Goal: Transaction & Acquisition: Purchase product/service

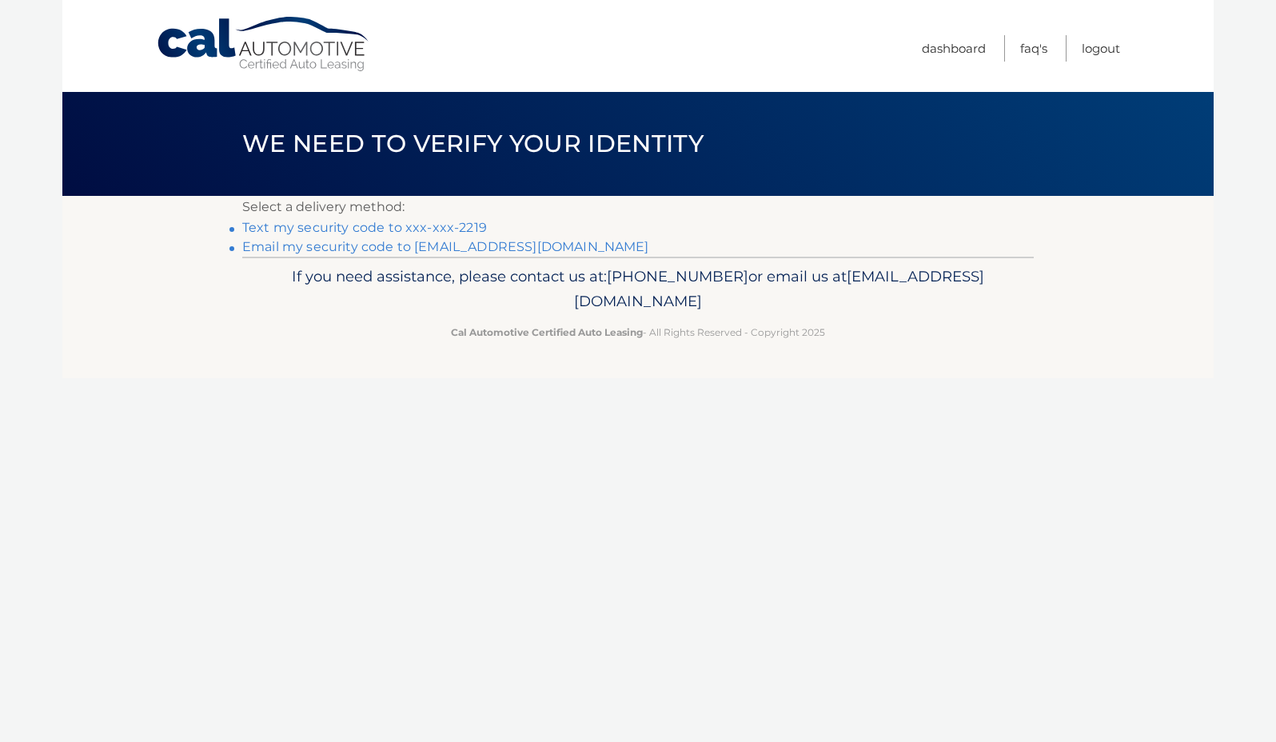
click at [444, 226] on link "Text my security code to xxx-xxx-2219" at bounding box center [364, 227] width 245 height 15
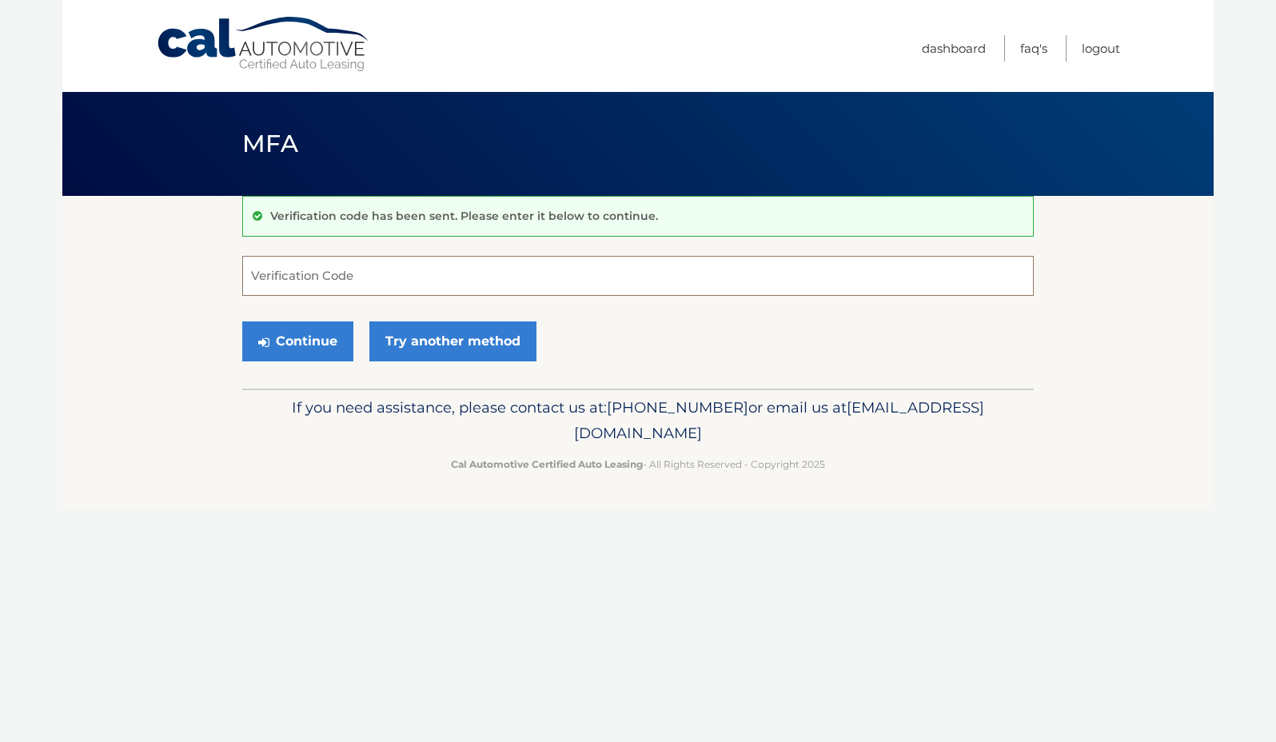
click at [302, 275] on input "Verification Code" at bounding box center [637, 276] width 791 height 40
type input "216581"
click at [242, 321] on button "Continue" at bounding box center [297, 341] width 111 height 40
click at [313, 351] on button "Continue" at bounding box center [297, 341] width 111 height 40
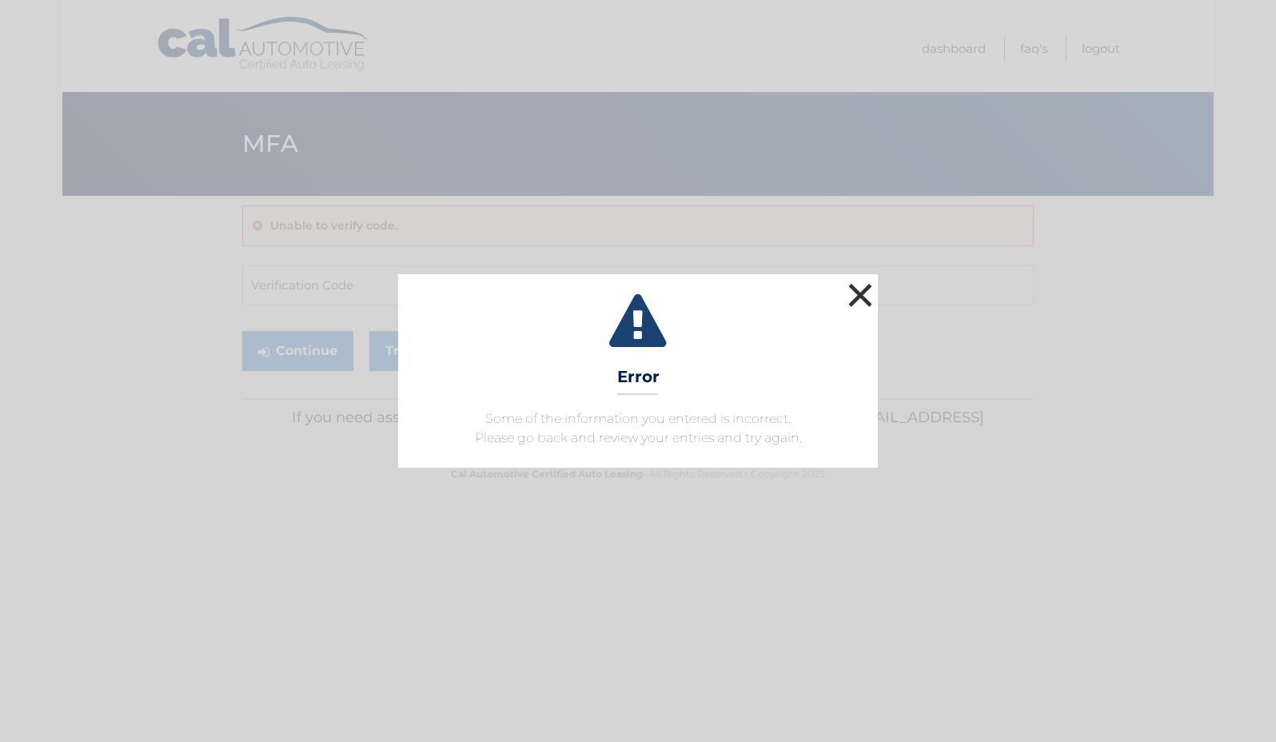
click at [859, 289] on button "×" at bounding box center [860, 295] width 32 height 32
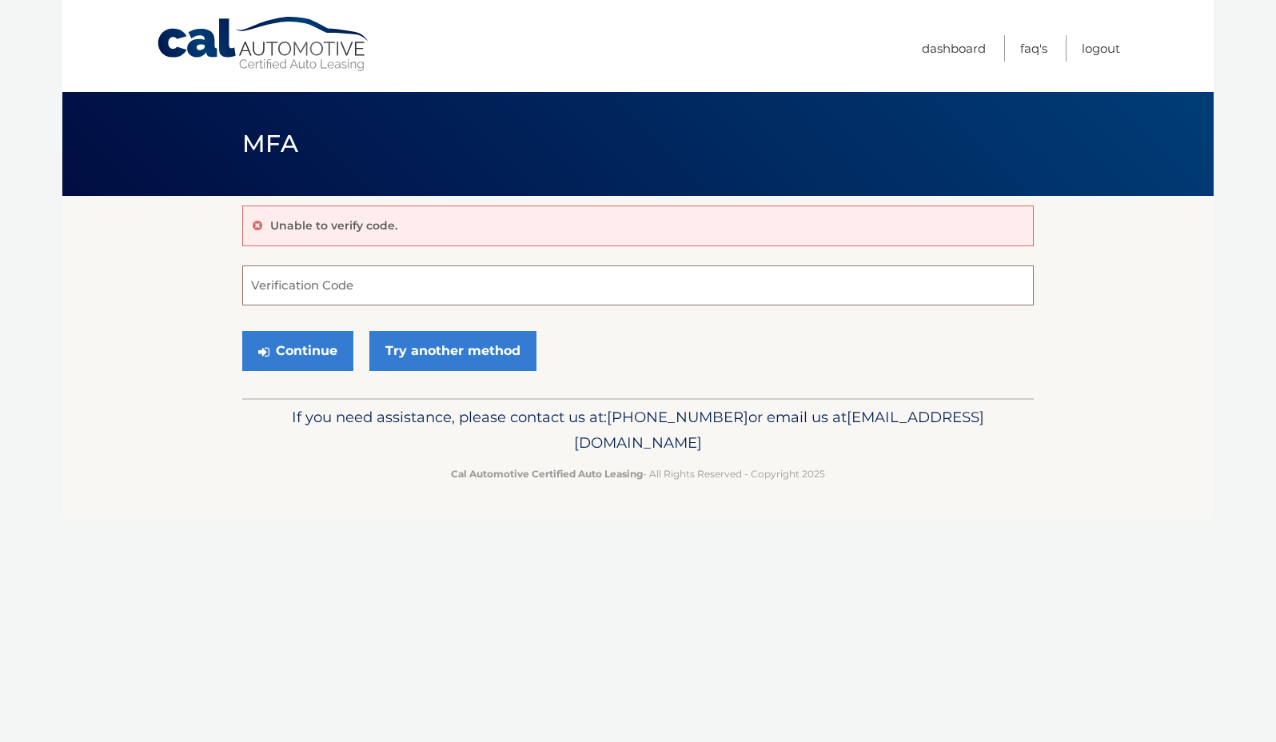
click at [316, 285] on input "Verification Code" at bounding box center [637, 285] width 791 height 40
type input "216581"
click at [280, 350] on button "Continue" at bounding box center [297, 351] width 111 height 40
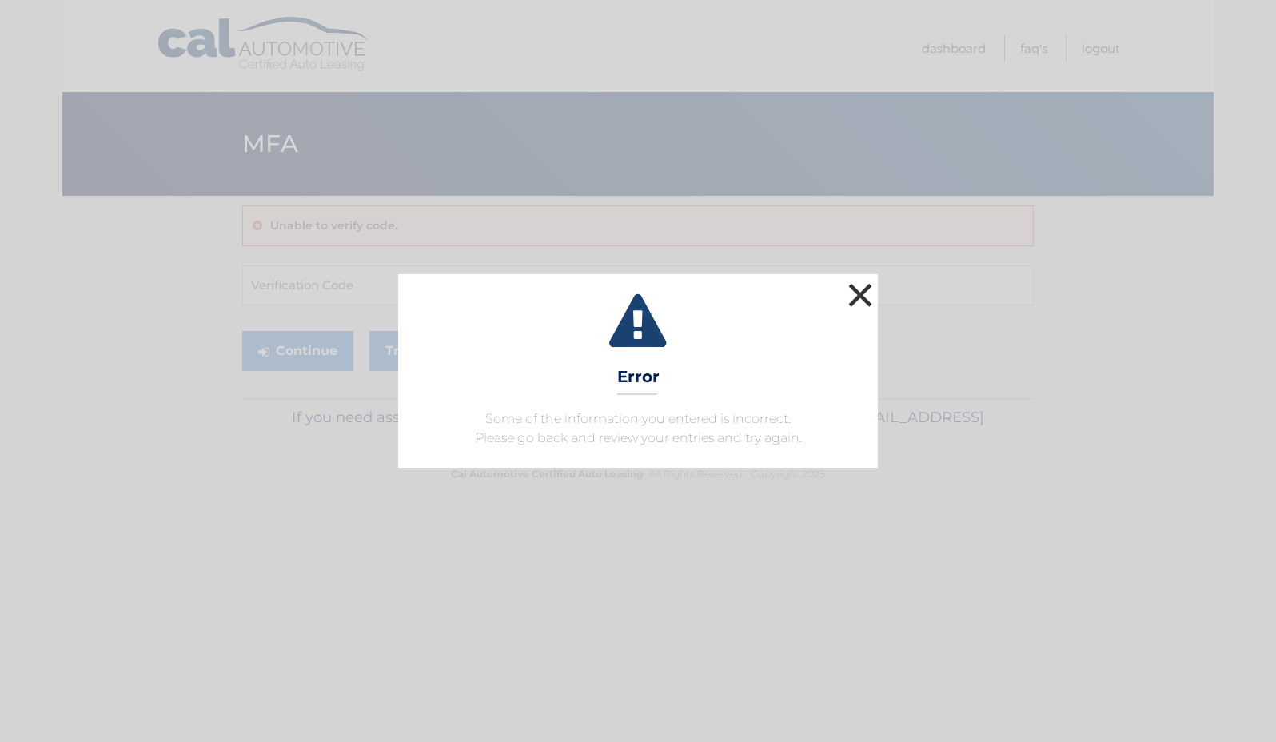
click at [851, 293] on button "×" at bounding box center [860, 295] width 32 height 32
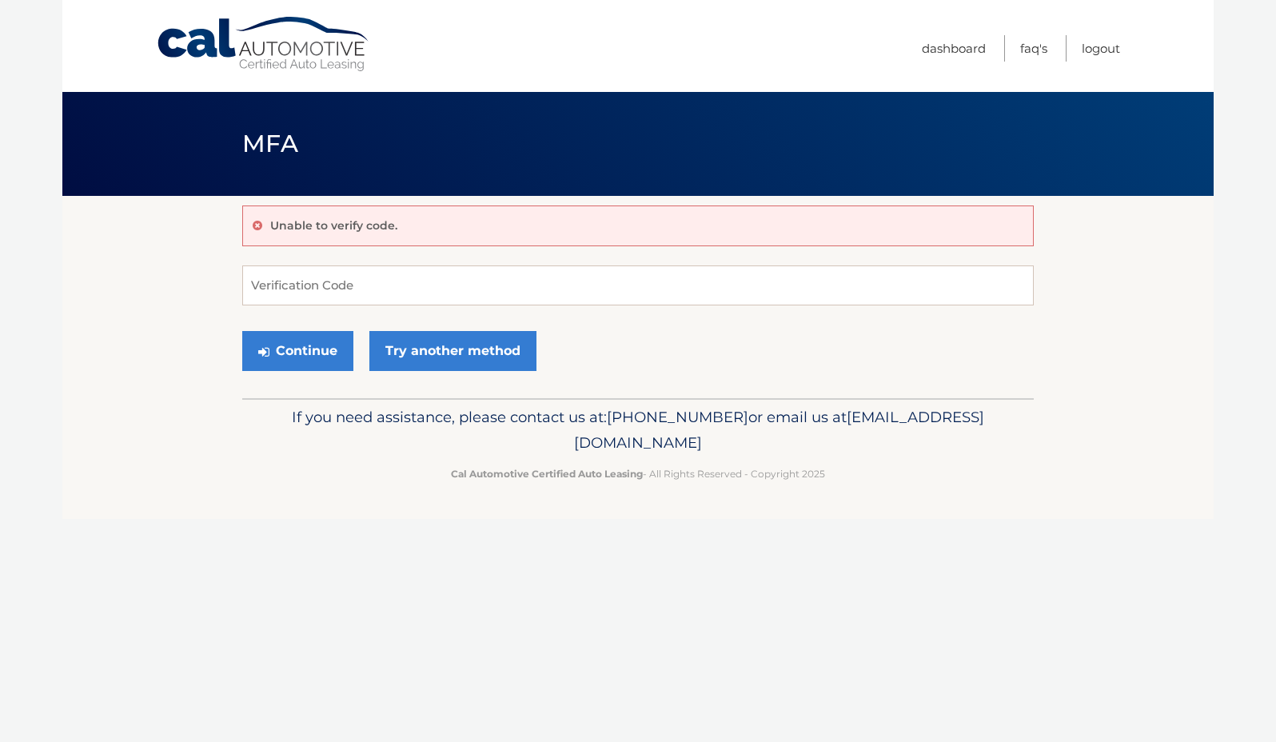
click at [257, 225] on icon at bounding box center [258, 225] width 10 height 11
click at [420, 358] on link "Try another method" at bounding box center [452, 351] width 167 height 40
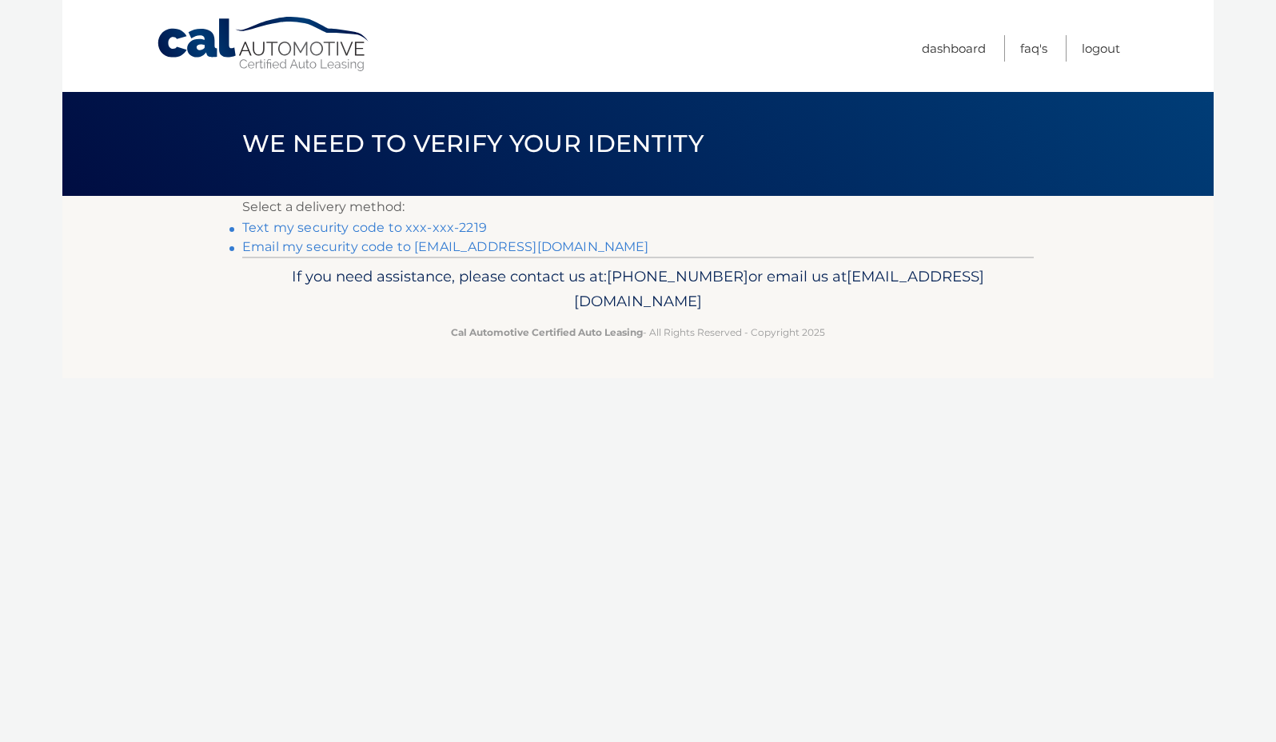
click at [372, 230] on link "Text my security code to xxx-xxx-2219" at bounding box center [364, 227] width 245 height 15
click at [281, 52] on link "Cal Automotive" at bounding box center [264, 44] width 216 height 57
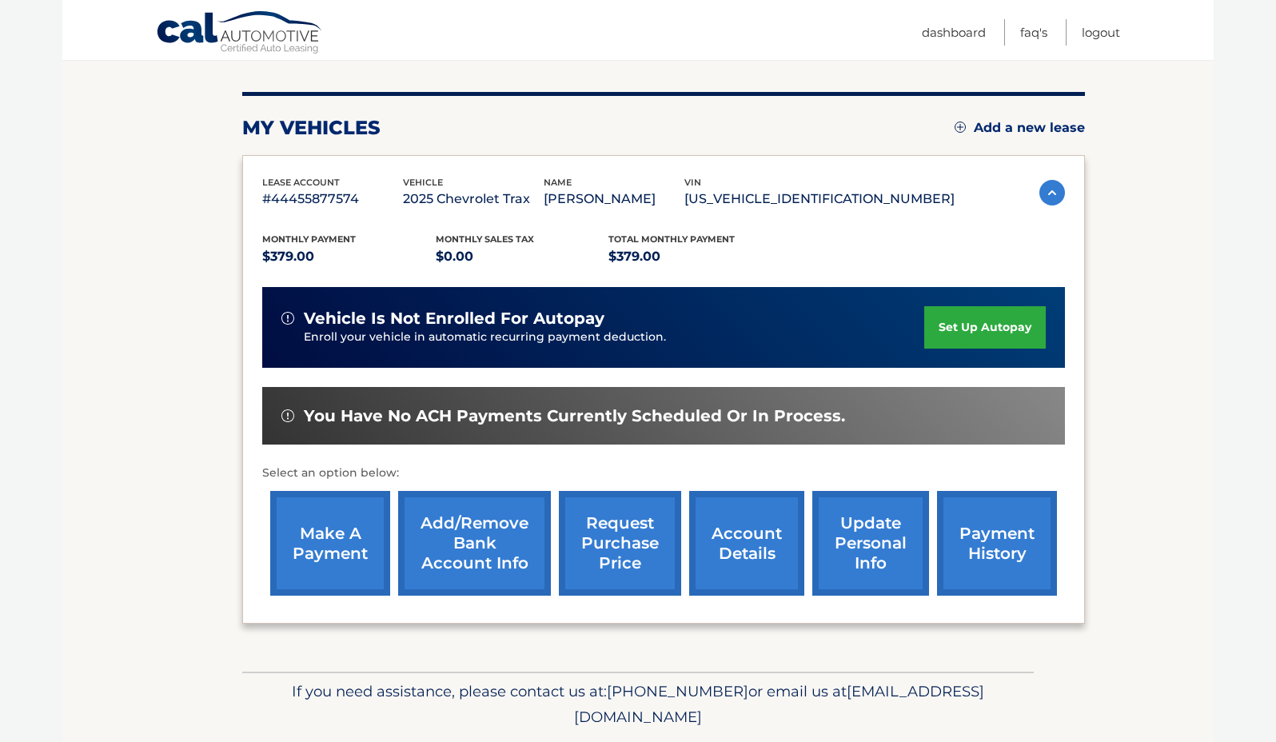
scroll to position [226, 0]
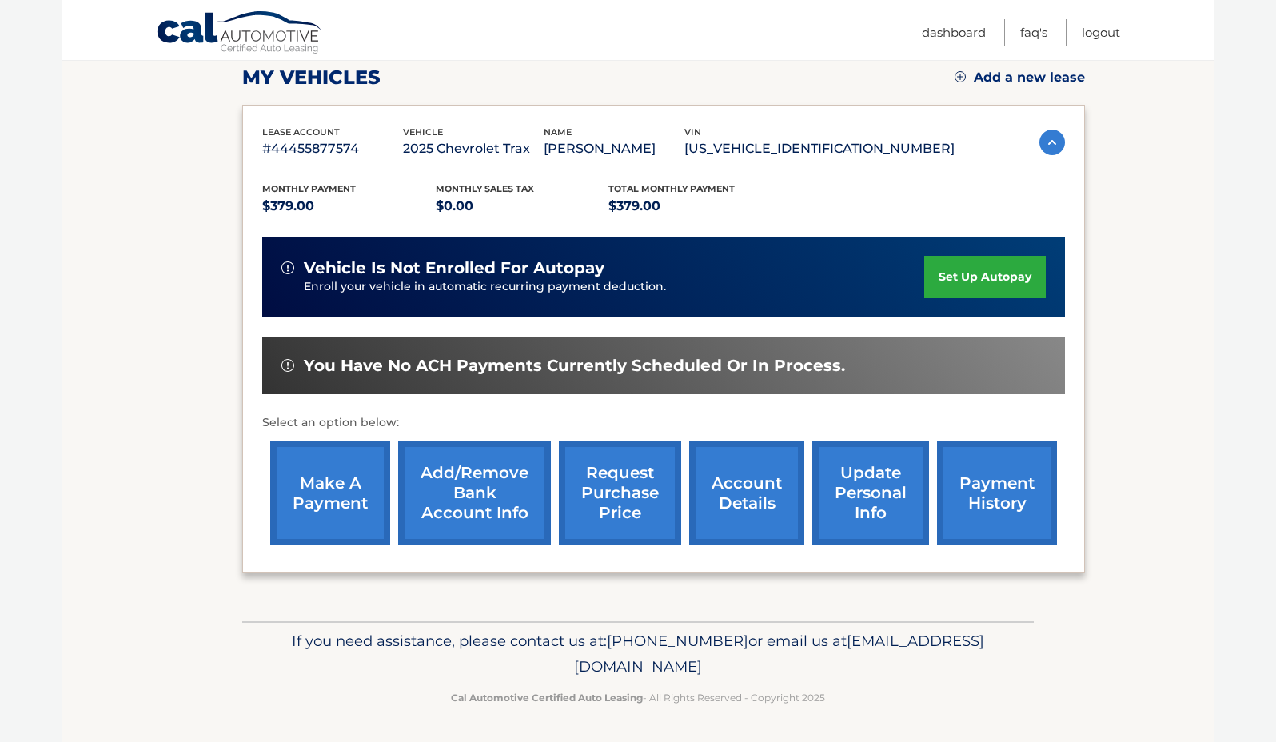
click at [344, 480] on link "make a payment" at bounding box center [330, 492] width 120 height 105
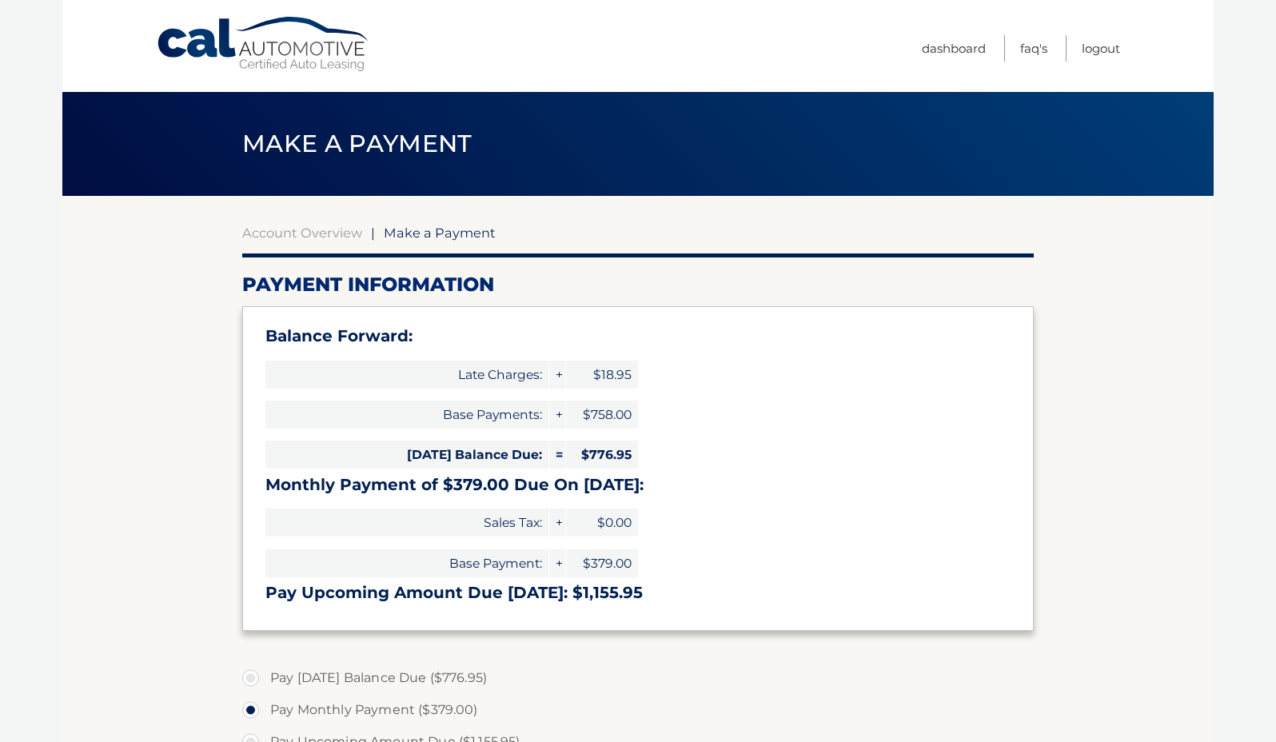
select select "Y2YzZjE1ZTktN2Y2Yy00ZjIwLWEyYmUtYjhlYTBkZWQwNjI1"
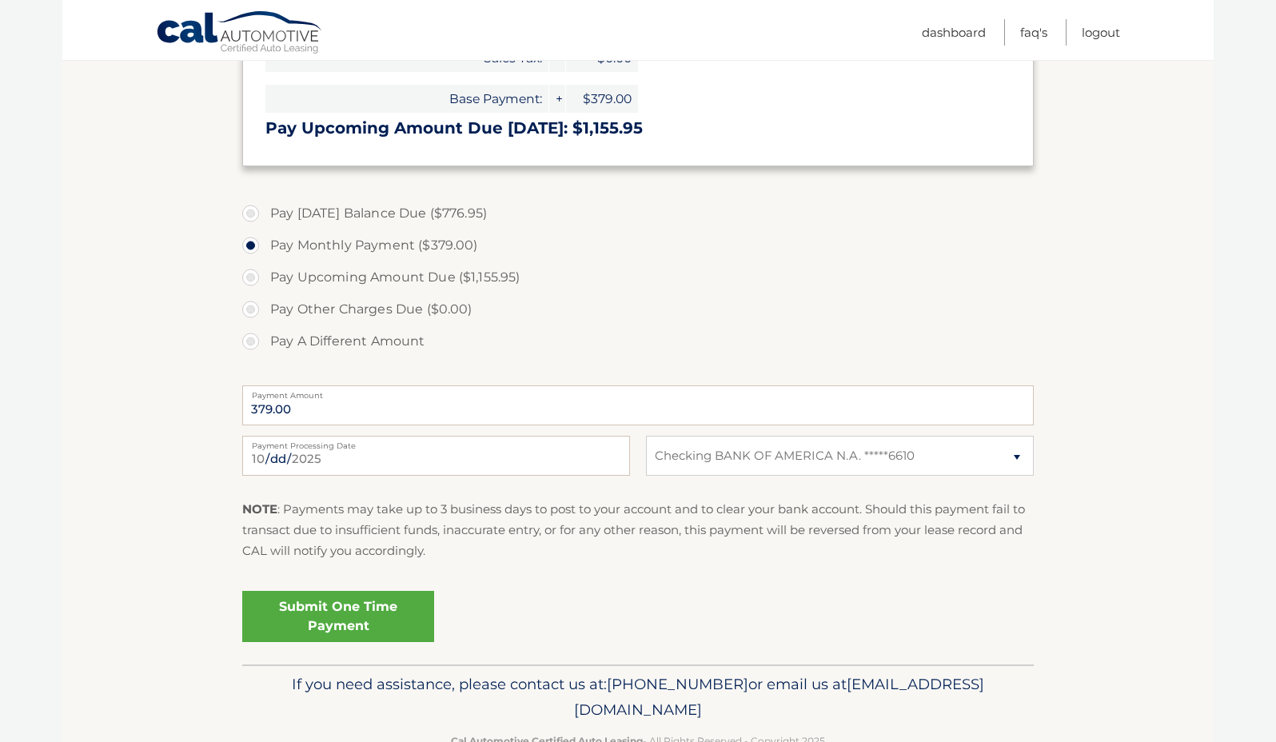
scroll to position [466, 0]
click at [369, 610] on link "Submit One Time Payment" at bounding box center [338, 614] width 192 height 51
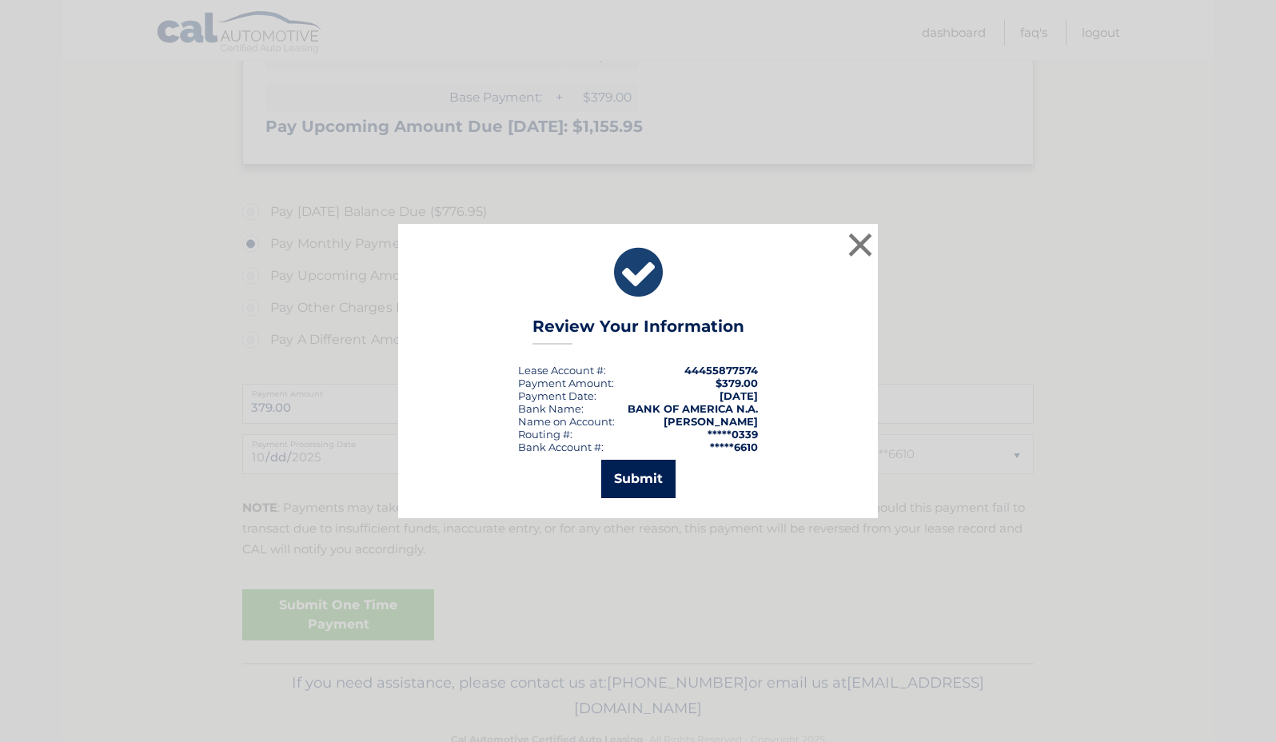
click at [654, 478] on button "Submit" at bounding box center [638, 479] width 74 height 38
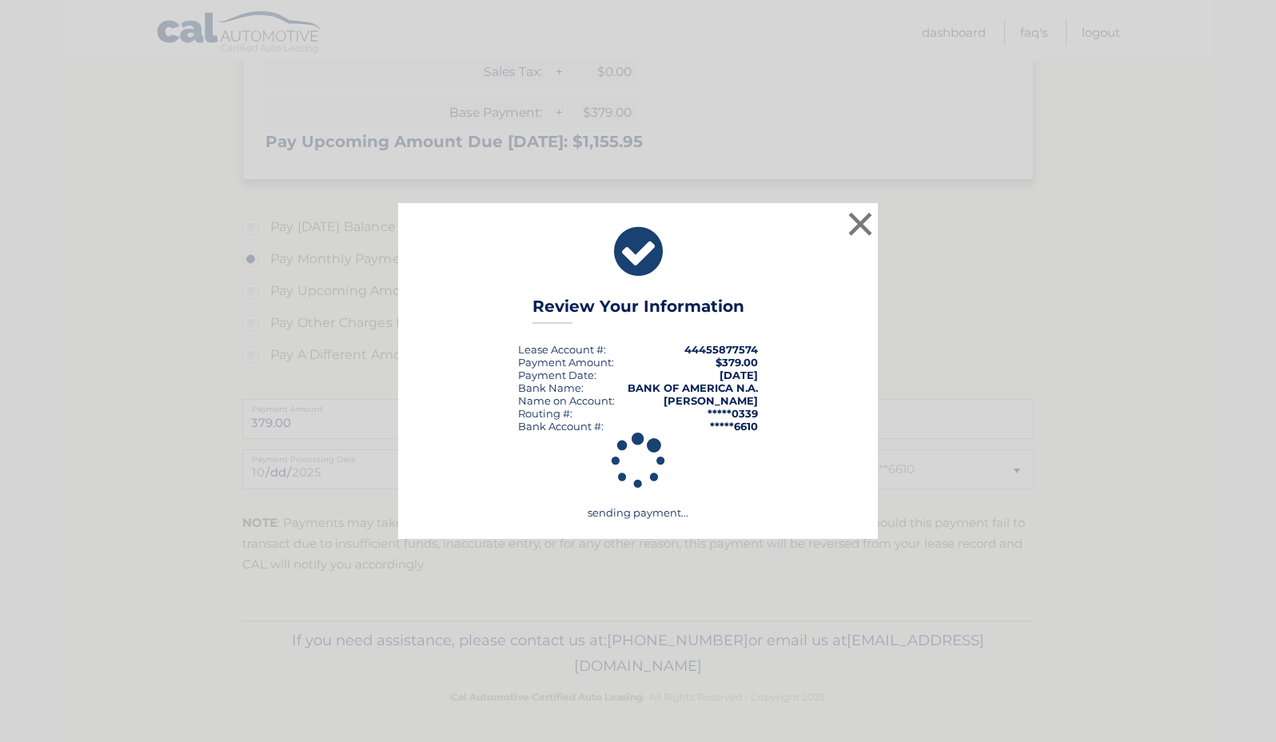
scroll to position [451, 0]
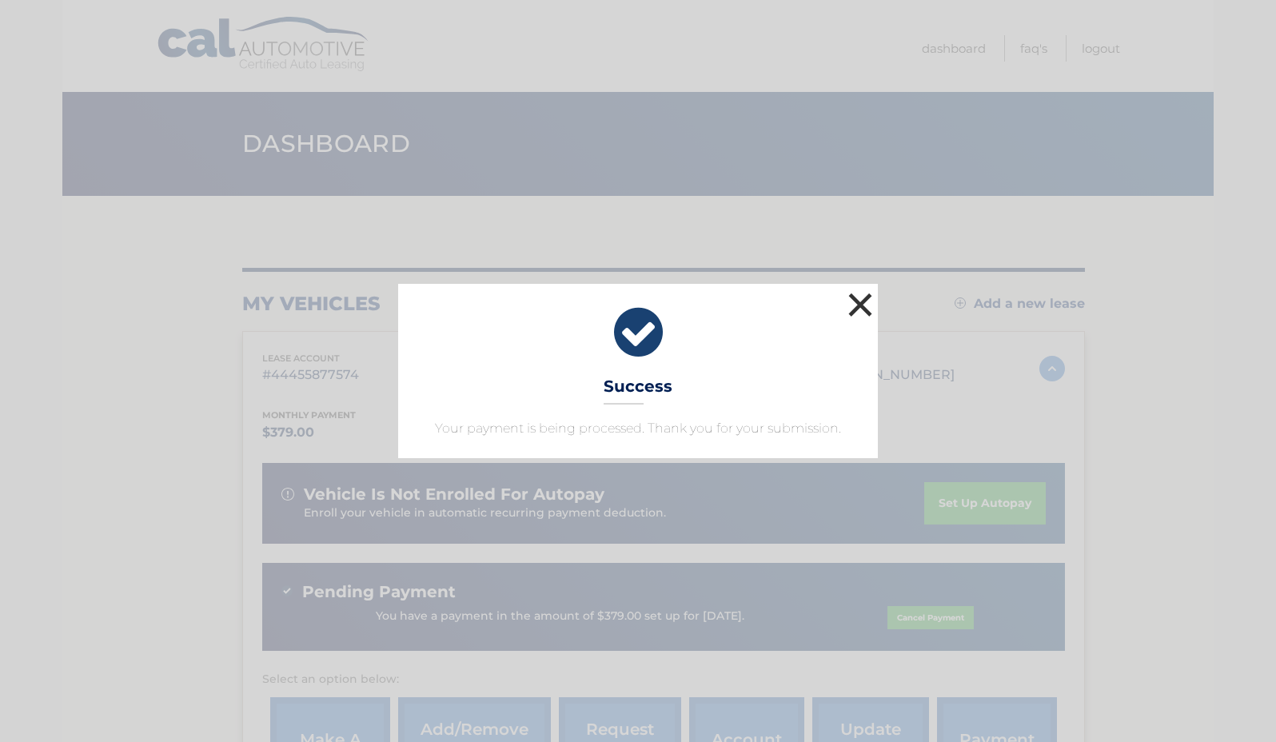
click at [856, 305] on button "×" at bounding box center [860, 305] width 32 height 32
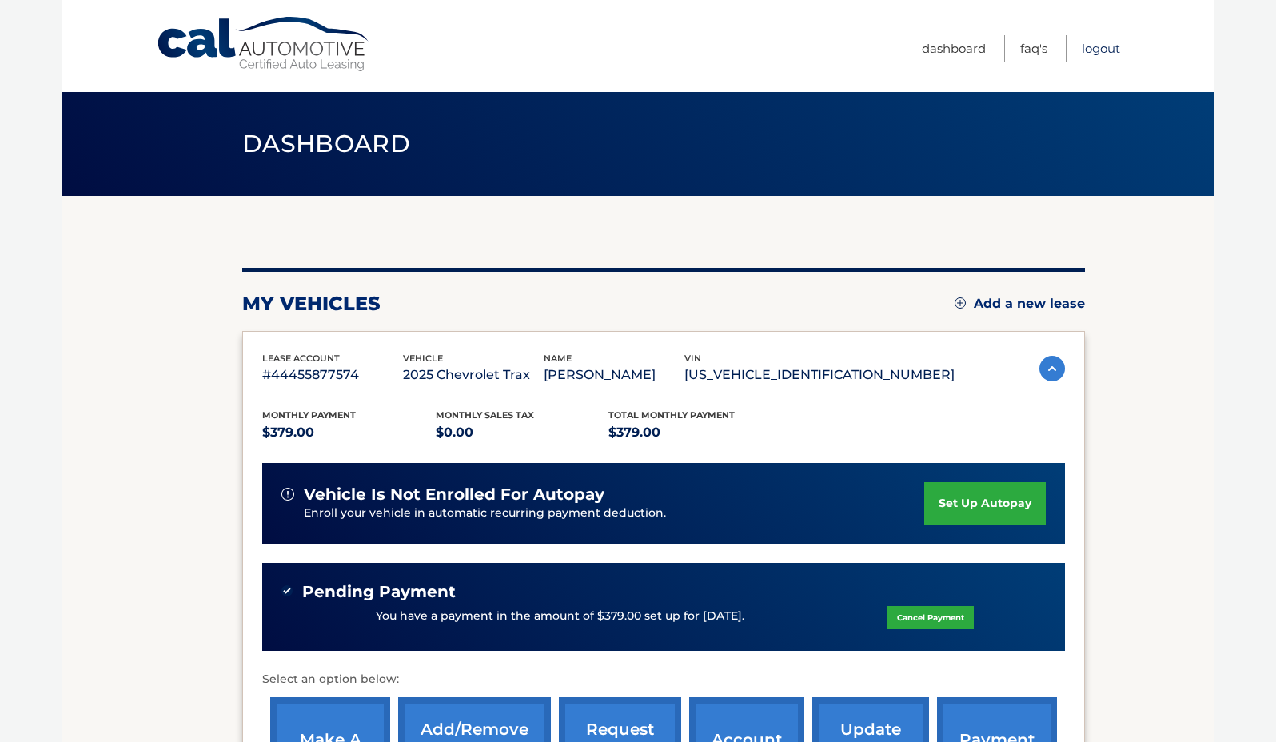
click at [1106, 46] on link "Logout" at bounding box center [1101, 48] width 38 height 26
click at [1106, 50] on link "Logout" at bounding box center [1101, 48] width 38 height 26
